Goal: Task Accomplishment & Management: Complete application form

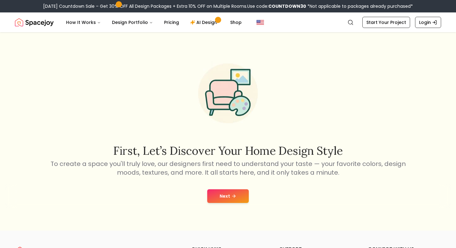
scroll to position [18, 0]
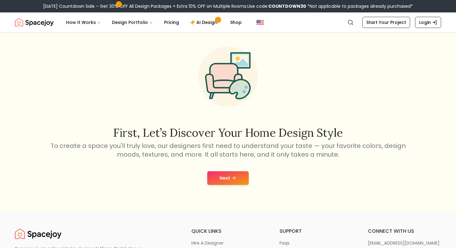
click at [220, 181] on button "Next" at bounding box center [228, 178] width 42 height 14
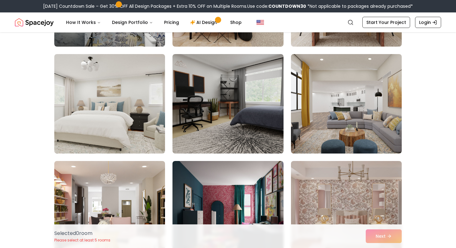
scroll to position [138, 0]
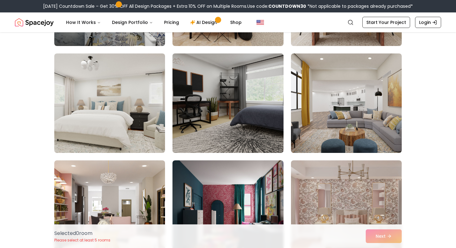
click at [188, 98] on img at bounding box center [228, 103] width 116 height 104
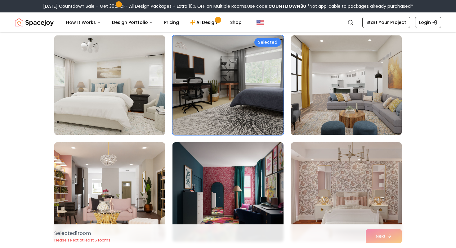
scroll to position [156, 0]
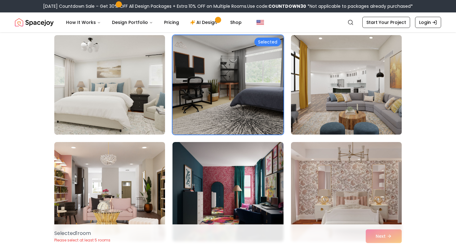
click at [306, 95] on img at bounding box center [346, 85] width 116 height 104
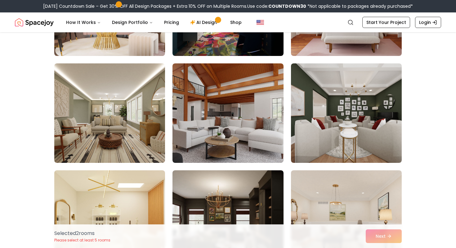
scroll to position [343, 0]
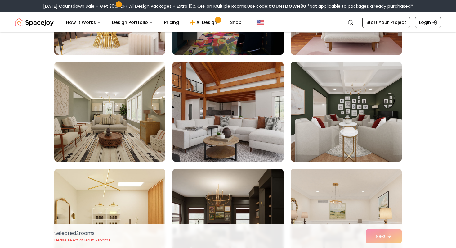
click at [226, 130] on img at bounding box center [228, 112] width 116 height 104
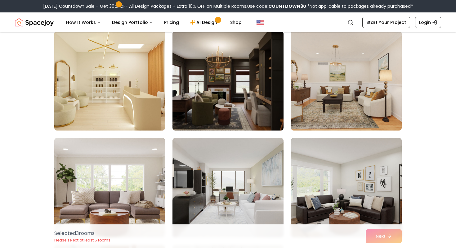
scroll to position [469, 0]
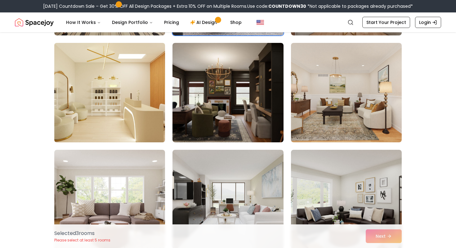
click at [147, 98] on img at bounding box center [110, 92] width 116 height 104
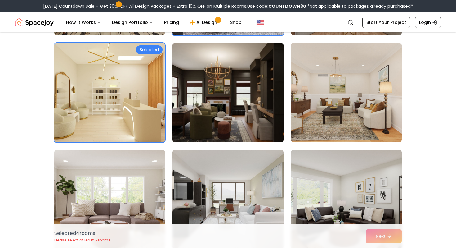
click at [192, 102] on img at bounding box center [228, 92] width 116 height 104
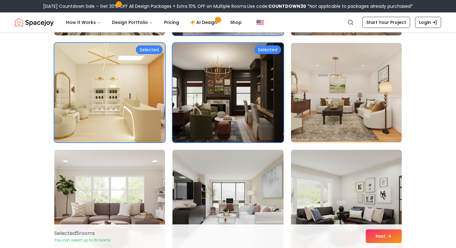
click at [192, 102] on img at bounding box center [228, 92] width 116 height 104
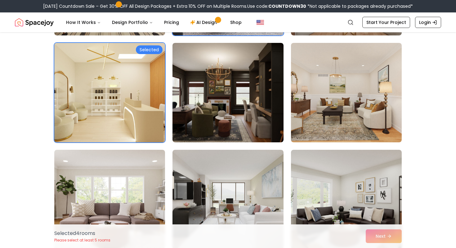
click at [134, 108] on img at bounding box center [110, 92] width 116 height 104
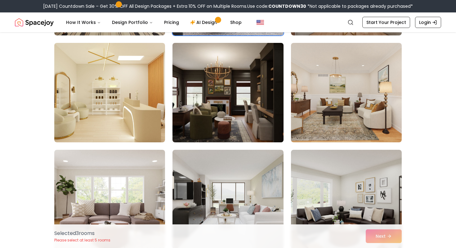
click at [222, 109] on img at bounding box center [228, 92] width 116 height 104
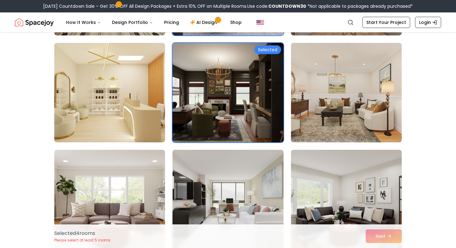
click at [338, 112] on img at bounding box center [346, 92] width 116 height 104
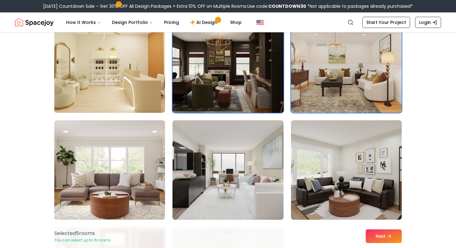
scroll to position [500, 0]
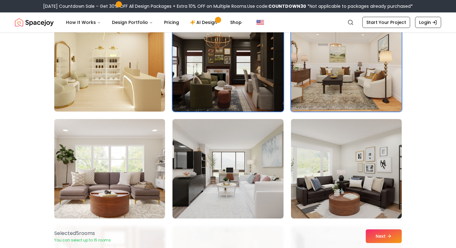
click at [242, 82] on img at bounding box center [228, 62] width 116 height 104
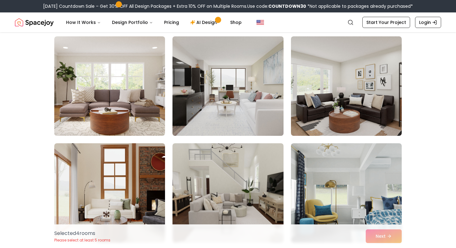
scroll to position [583, 0]
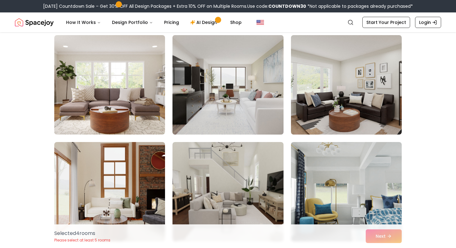
click at [250, 93] on img at bounding box center [228, 85] width 116 height 104
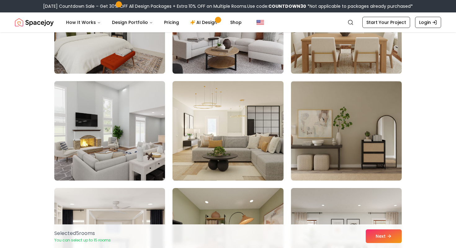
scroll to position [1072, 0]
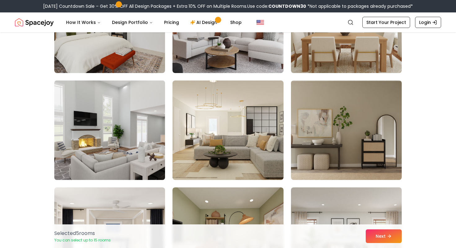
click at [140, 138] on img at bounding box center [110, 130] width 116 height 104
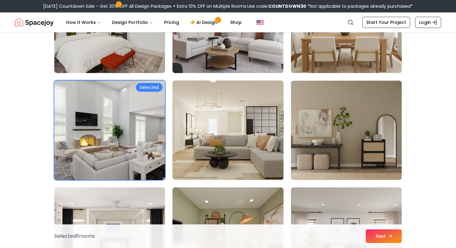
click at [382, 235] on button "Next" at bounding box center [384, 236] width 36 height 14
click at [388, 232] on button "Next" at bounding box center [384, 236] width 36 height 14
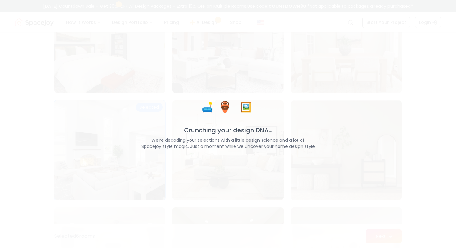
scroll to position [1092, 0]
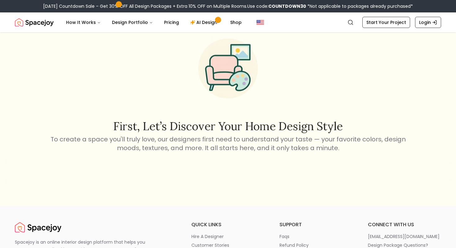
scroll to position [18, 0]
